Goal: Task Accomplishment & Management: Manage account settings

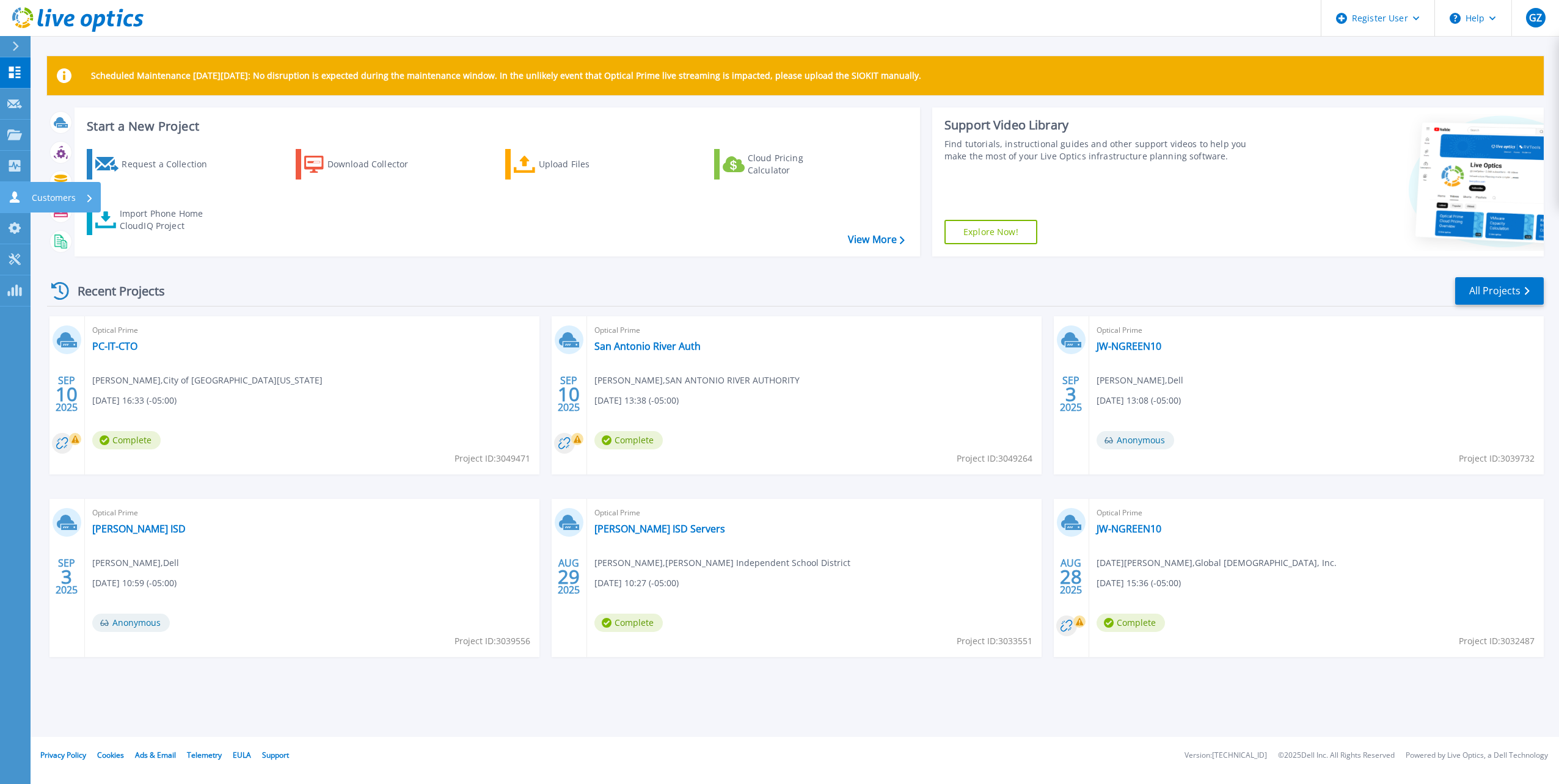
click at [19, 198] on icon at bounding box center [15, 197] width 15 height 12
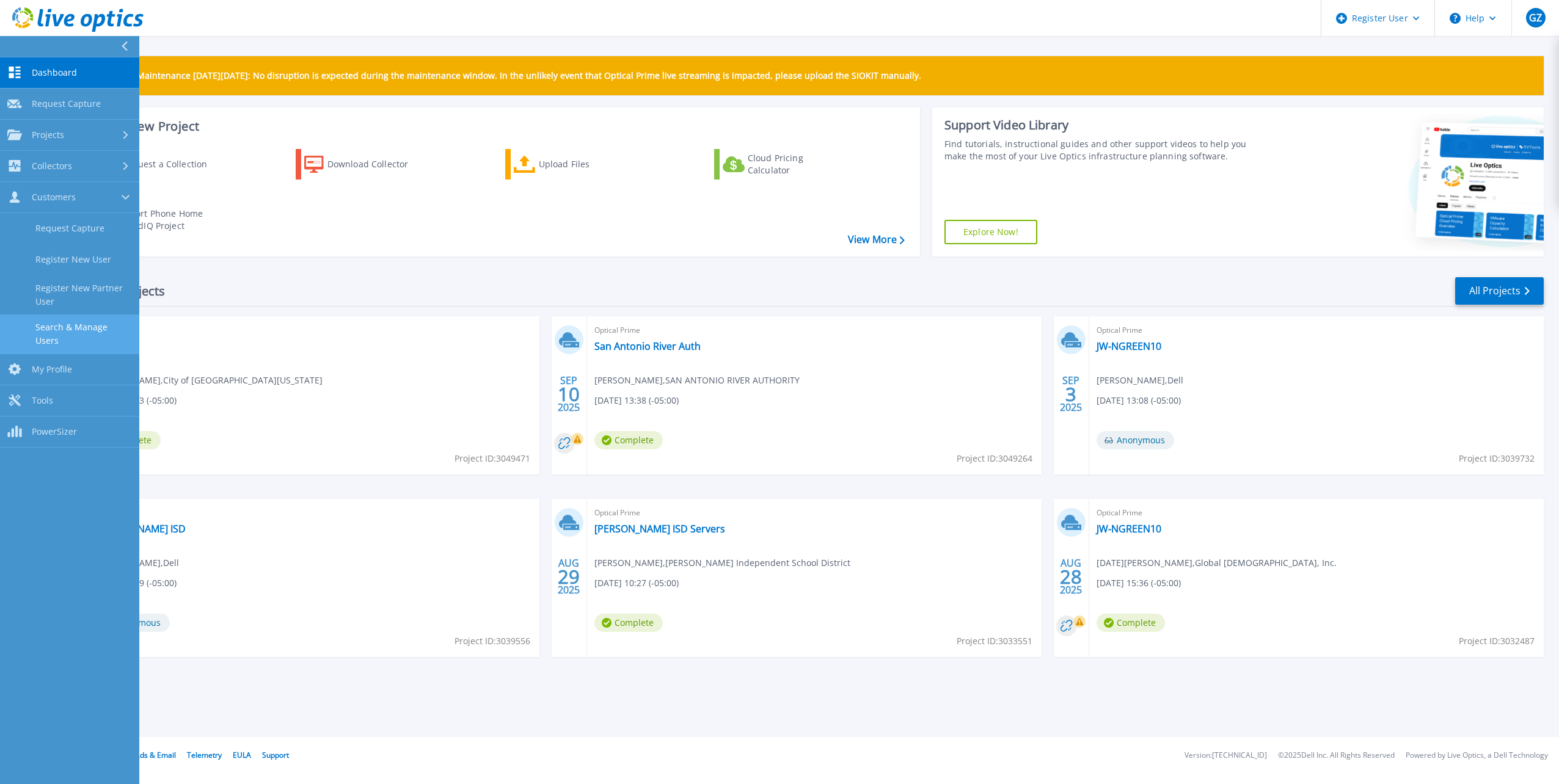
click at [59, 323] on link "Search & Manage Users" at bounding box center [69, 334] width 139 height 39
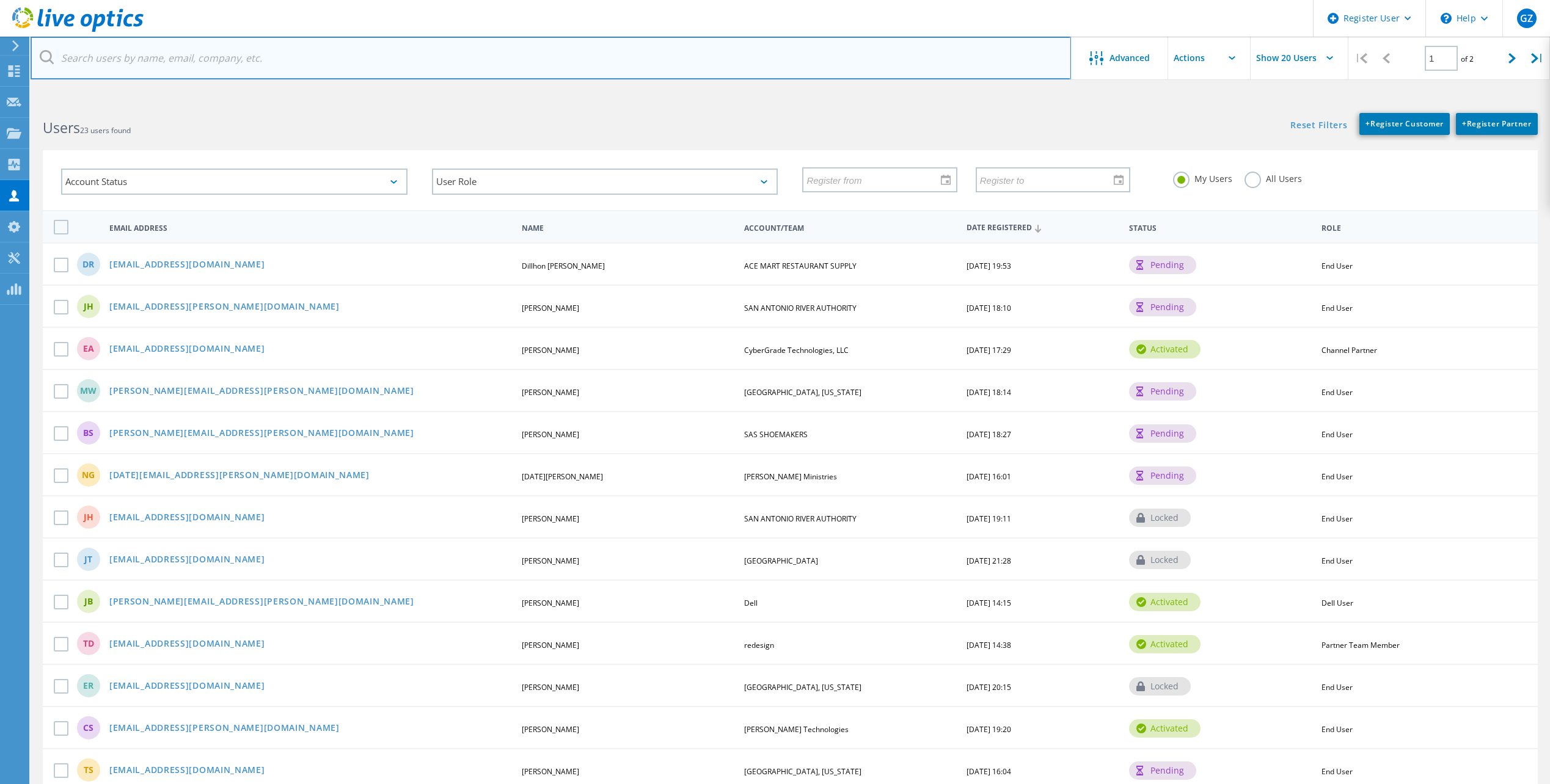
click at [291, 62] on input "text" at bounding box center [550, 58] width 1041 height 43
paste input "[EMAIL_ADDRESS][DOMAIN_NAME]"
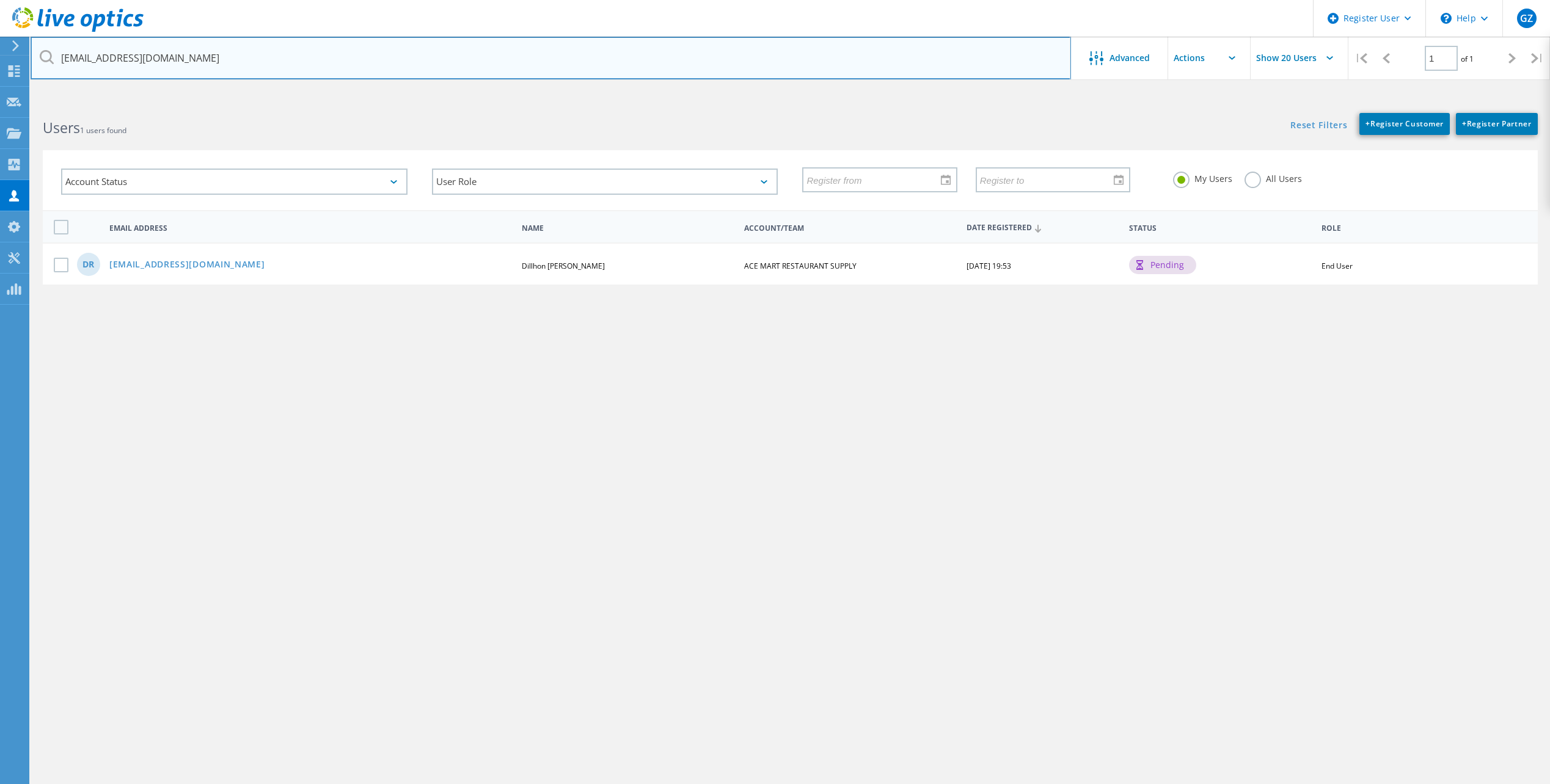
type input "[EMAIL_ADDRESS][DOMAIN_NAME]"
